Goal: Transaction & Acquisition: Purchase product/service

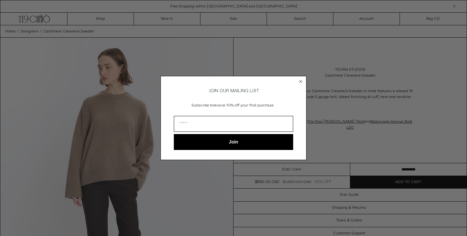
click at [298, 82] on icon "Close dialog" at bounding box center [301, 81] width 6 height 6
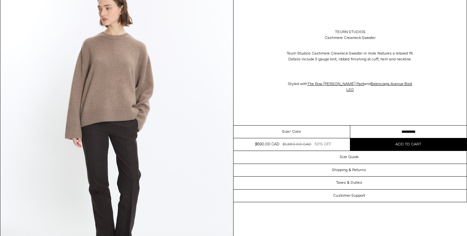
scroll to position [54, 0]
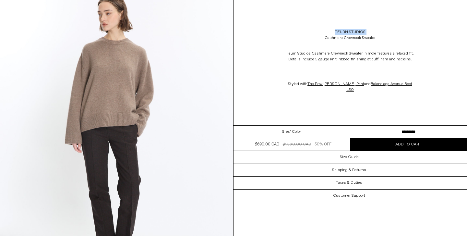
drag, startPoint x: 374, startPoint y: 29, endPoint x: 332, endPoint y: 31, distance: 42.9
click at [332, 31] on div "Teurn Studios Cashmere Crewneck Sweater" at bounding box center [350, 35] width 233 height 18
copy div "Teurn Studios"
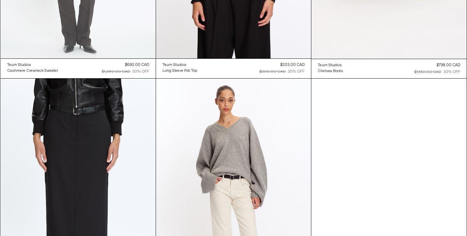
scroll to position [328, 0]
